Goal: Information Seeking & Learning: Learn about a topic

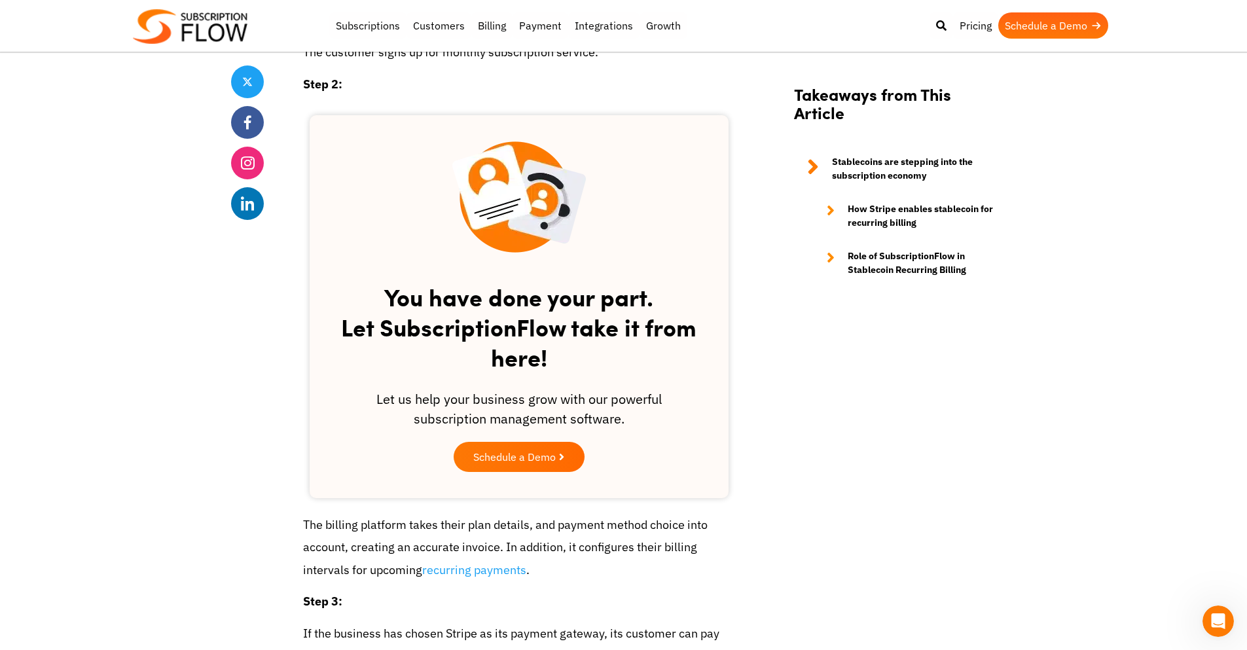
scroll to position [1189, 0]
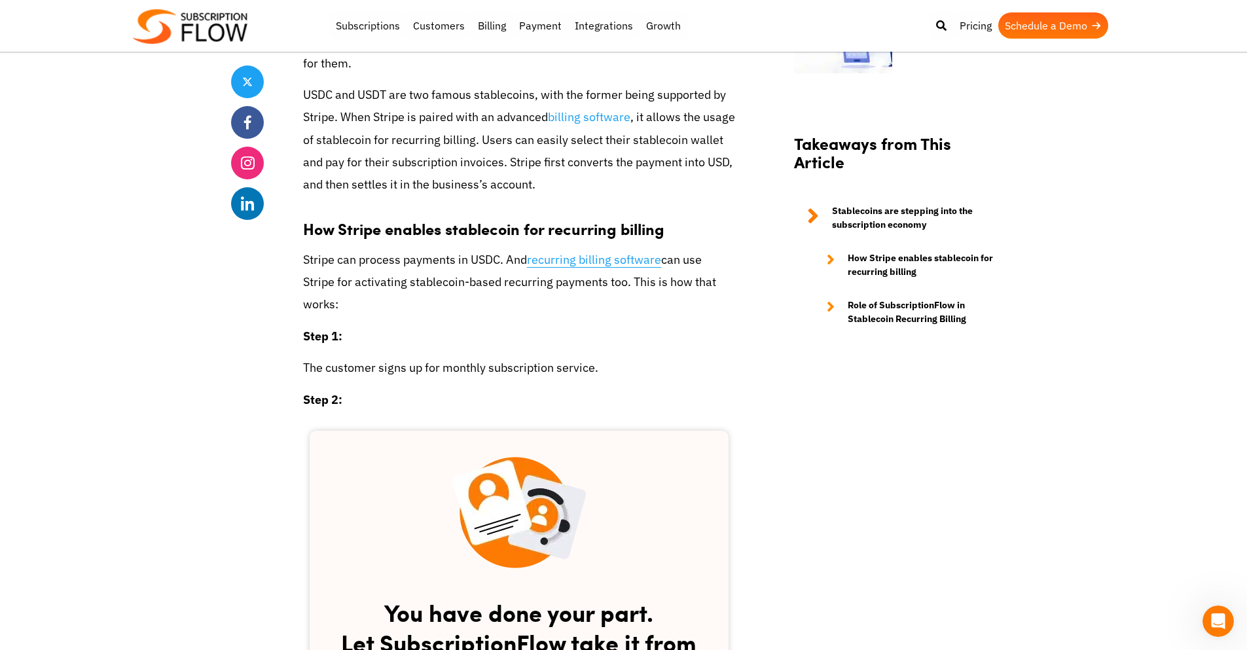
click at [613, 261] on link "recurring billing software" at bounding box center [594, 260] width 134 height 16
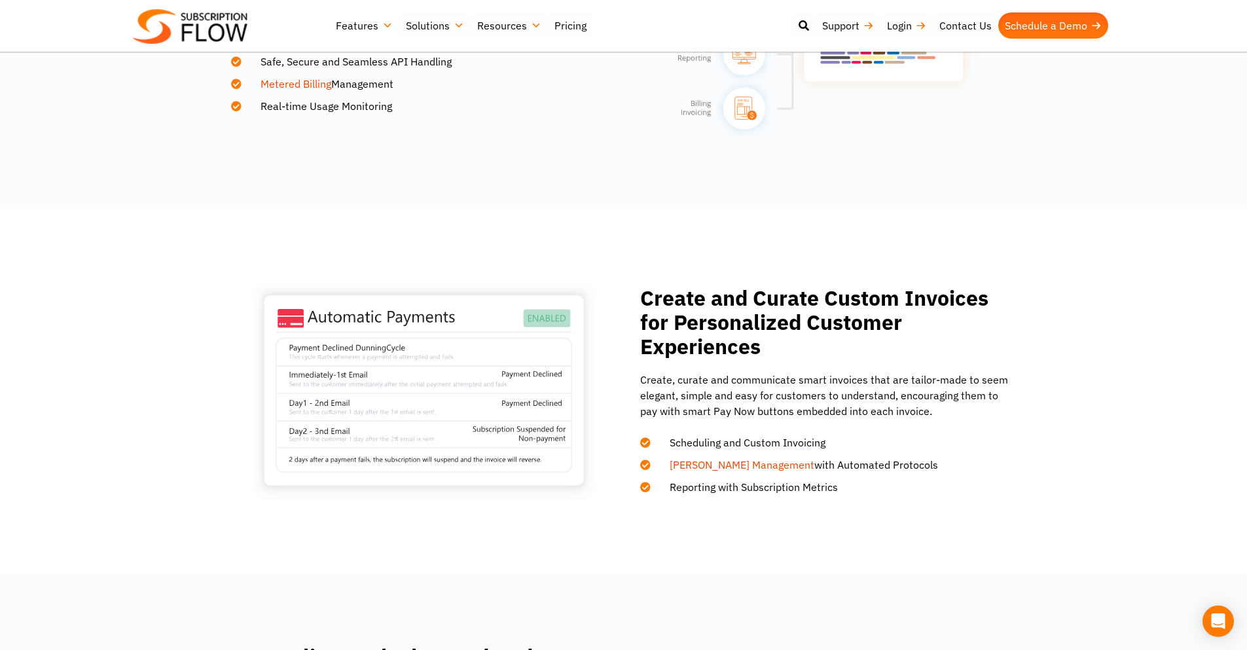
scroll to position [1549, 0]
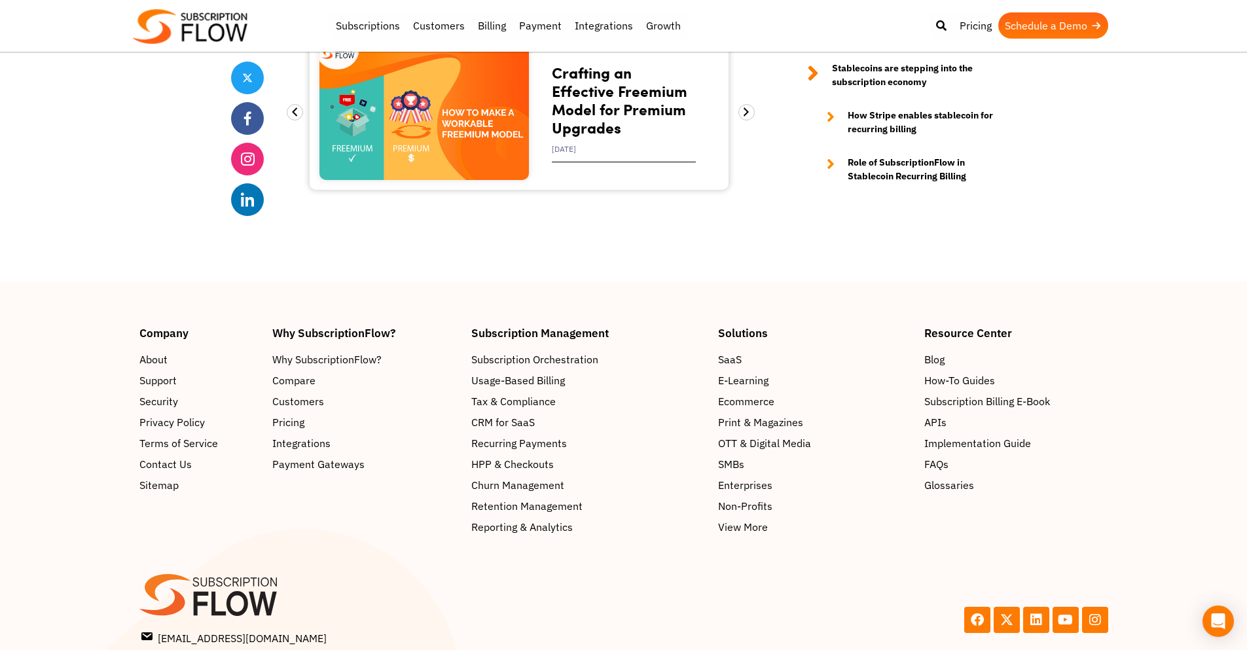
scroll to position [4942, 0]
